Goal: Task Accomplishment & Management: Manage account settings

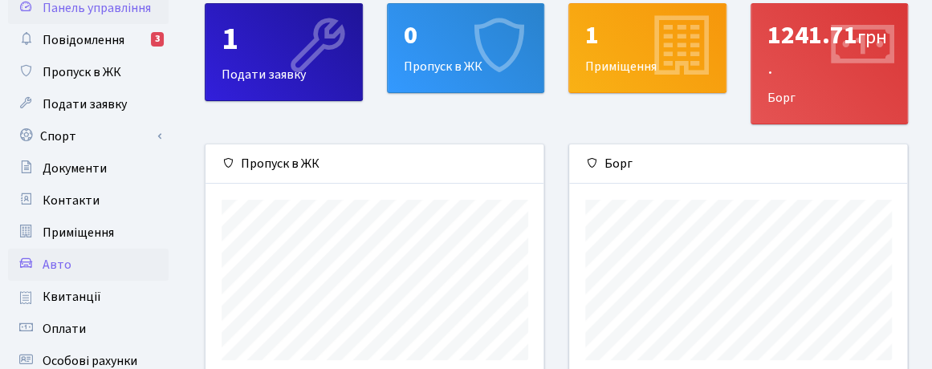
scroll to position [161, 0]
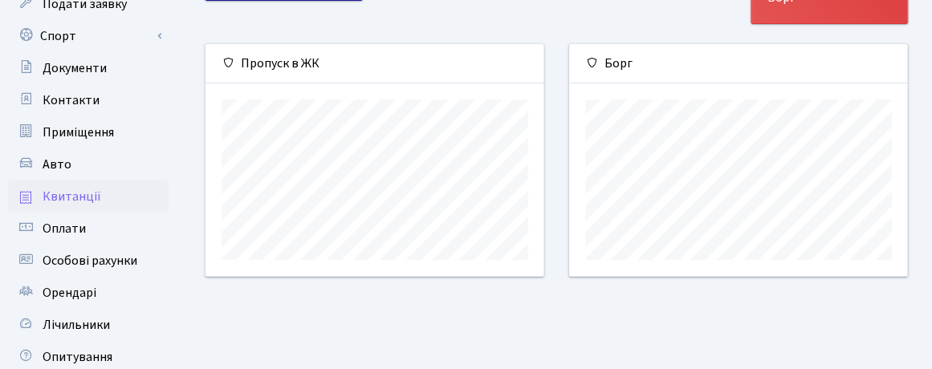
click at [84, 198] on span "Квитанції" at bounding box center [72, 197] width 59 height 18
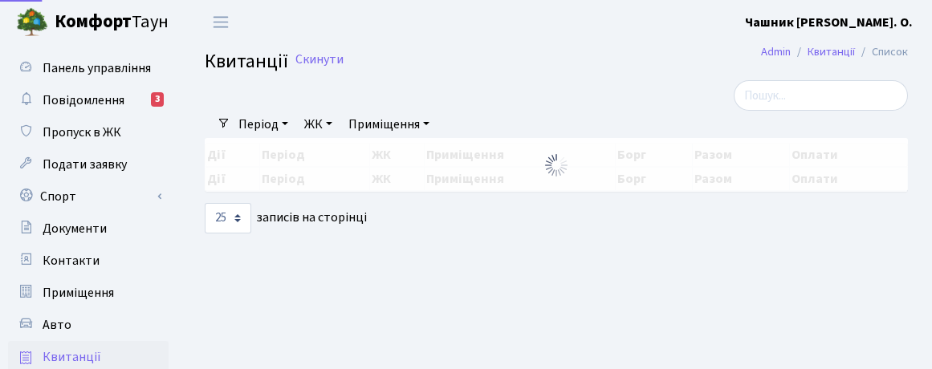
select select "25"
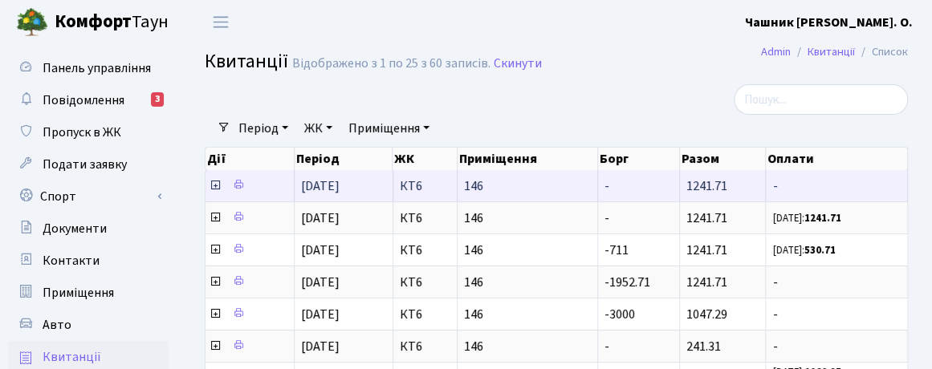
click at [218, 185] on icon at bounding box center [215, 185] width 13 height 13
